Goal: Navigation & Orientation: Go to known website

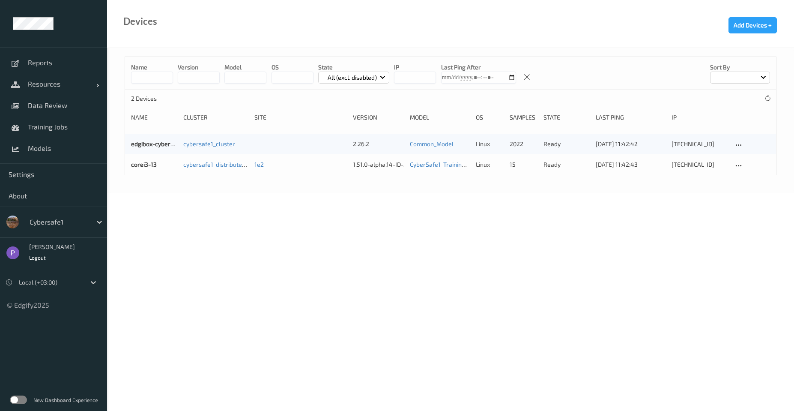
click at [17, 394] on div "New Dashboard Experience" at bounding box center [53, 400] width 107 height 22
click at [17, 400] on label at bounding box center [18, 399] width 17 height 9
